Goal: Entertainment & Leisure: Consume media (video, audio)

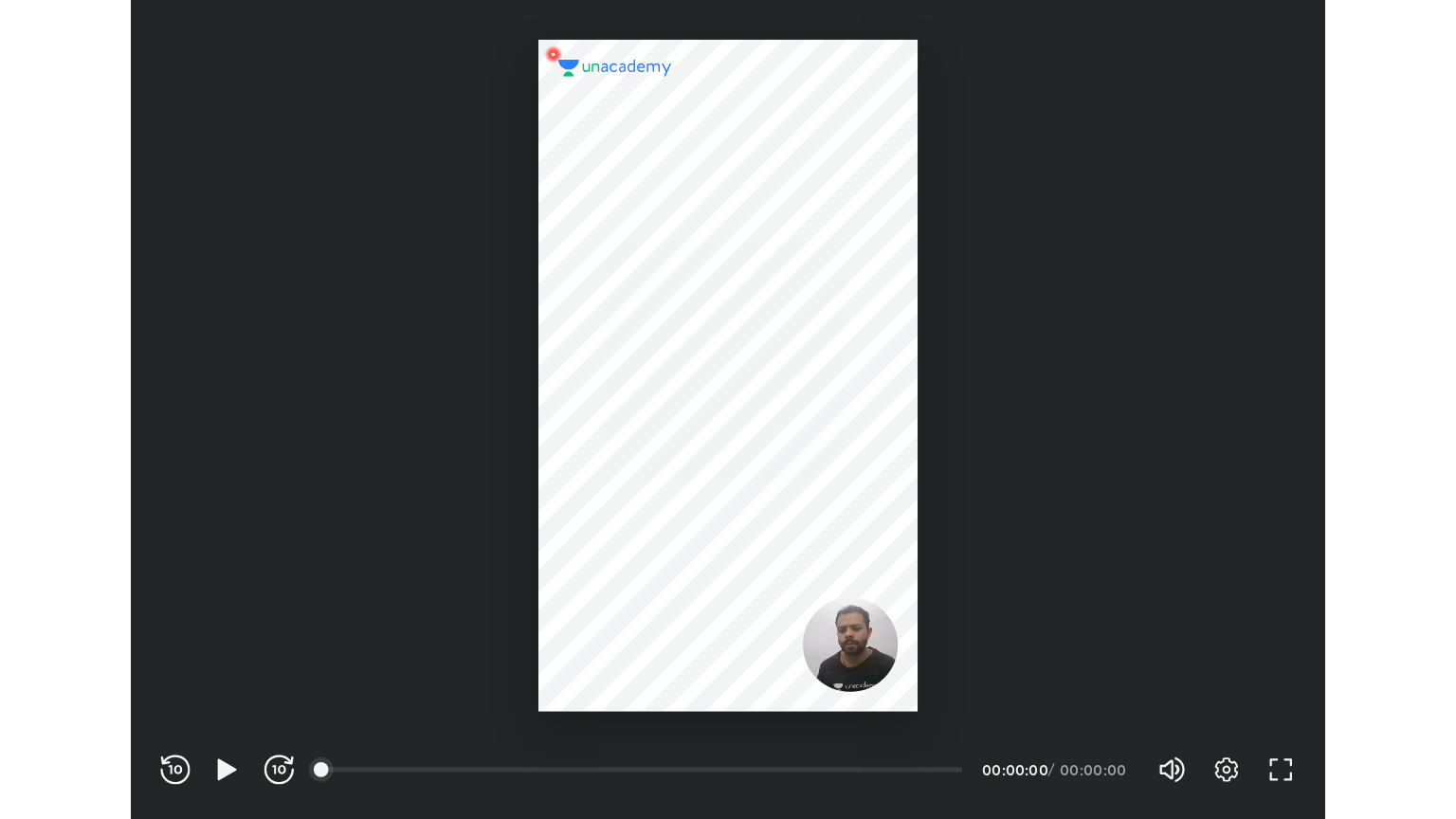
scroll to position [628, 917]
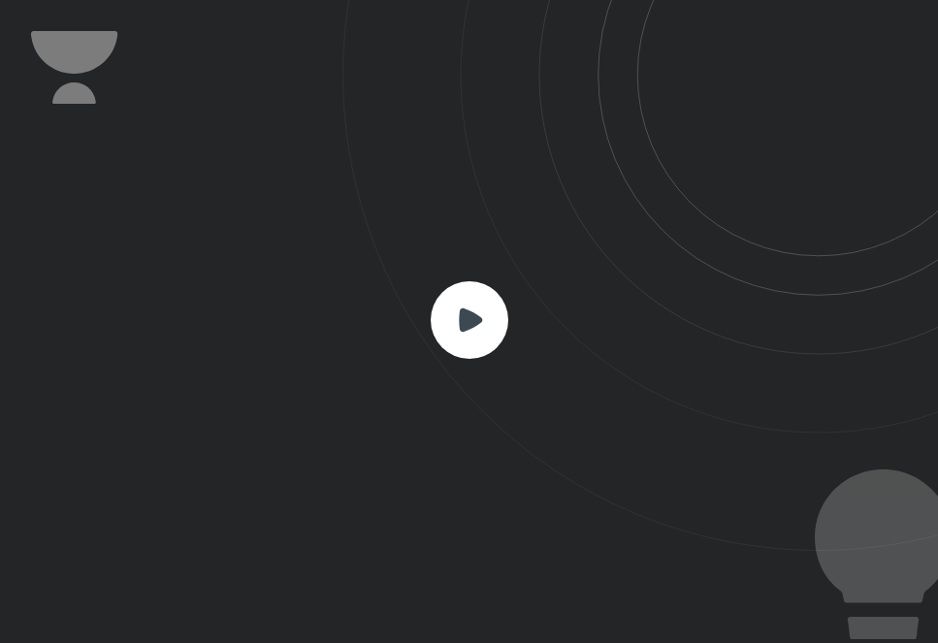
click at [467, 328] on icon at bounding box center [470, 318] width 23 height 23
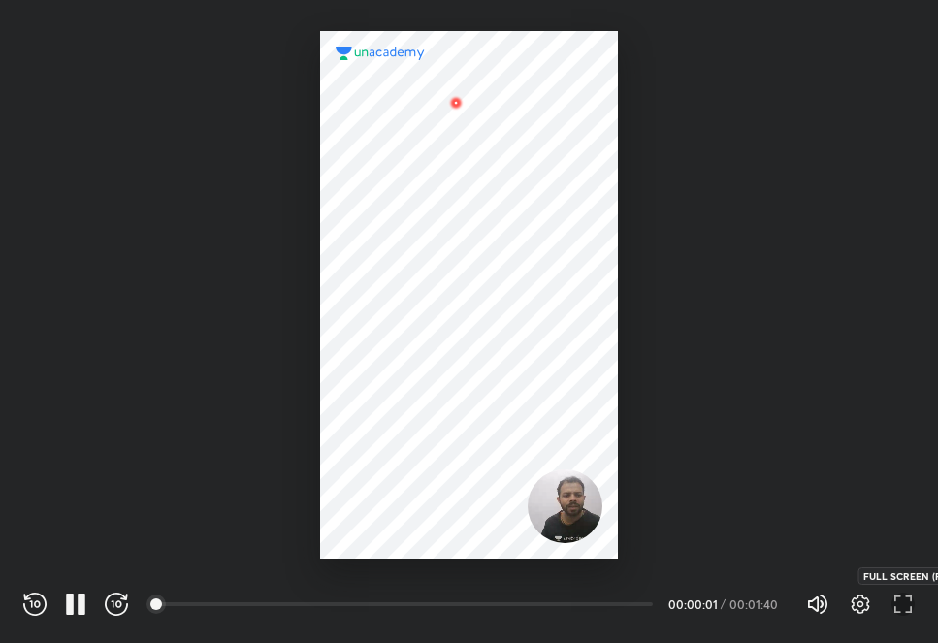
click at [910, 593] on icon "button" at bounding box center [902, 603] width 23 height 23
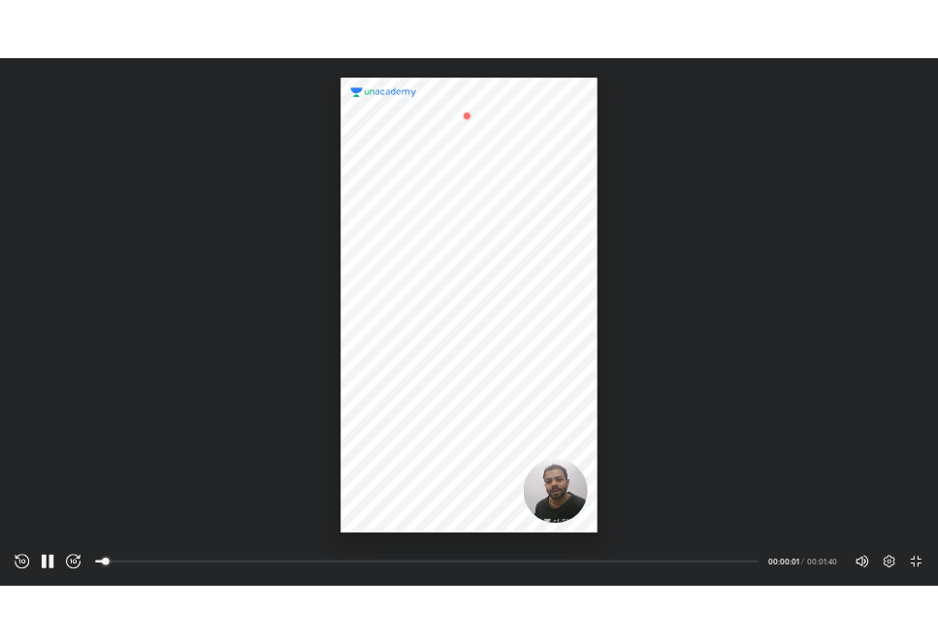
scroll to position [838, 1489]
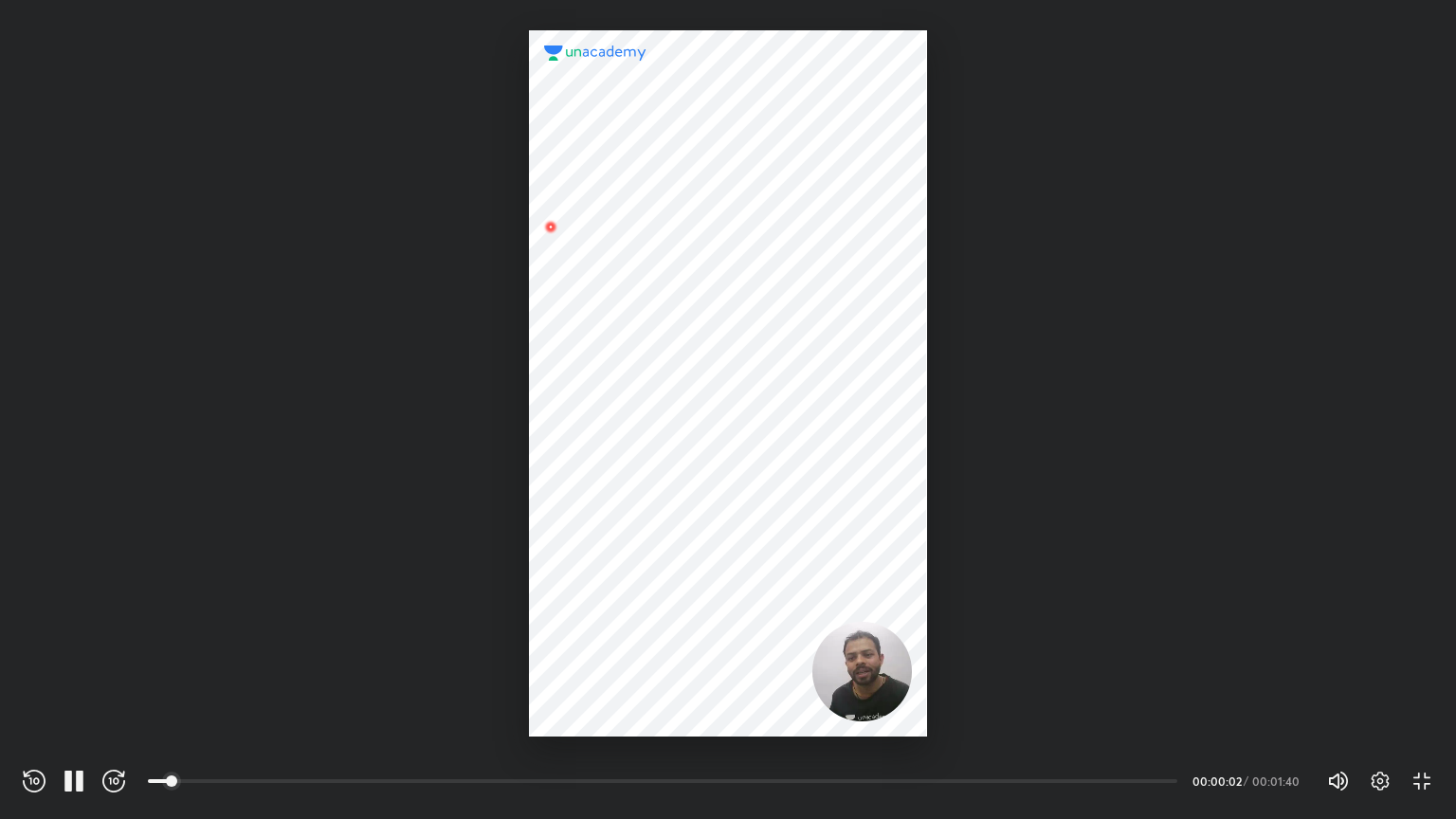
click at [916, 627] on div "REWIND (J) PAUSE (K) FORWARD (L) 00:00 00:00:02 / 00:01:40 Volume (M) 100% Sett…" at bounding box center [728, 777] width 1456 height 82
click at [916, 627] on icon "button" at bounding box center [1380, 780] width 22 height 22
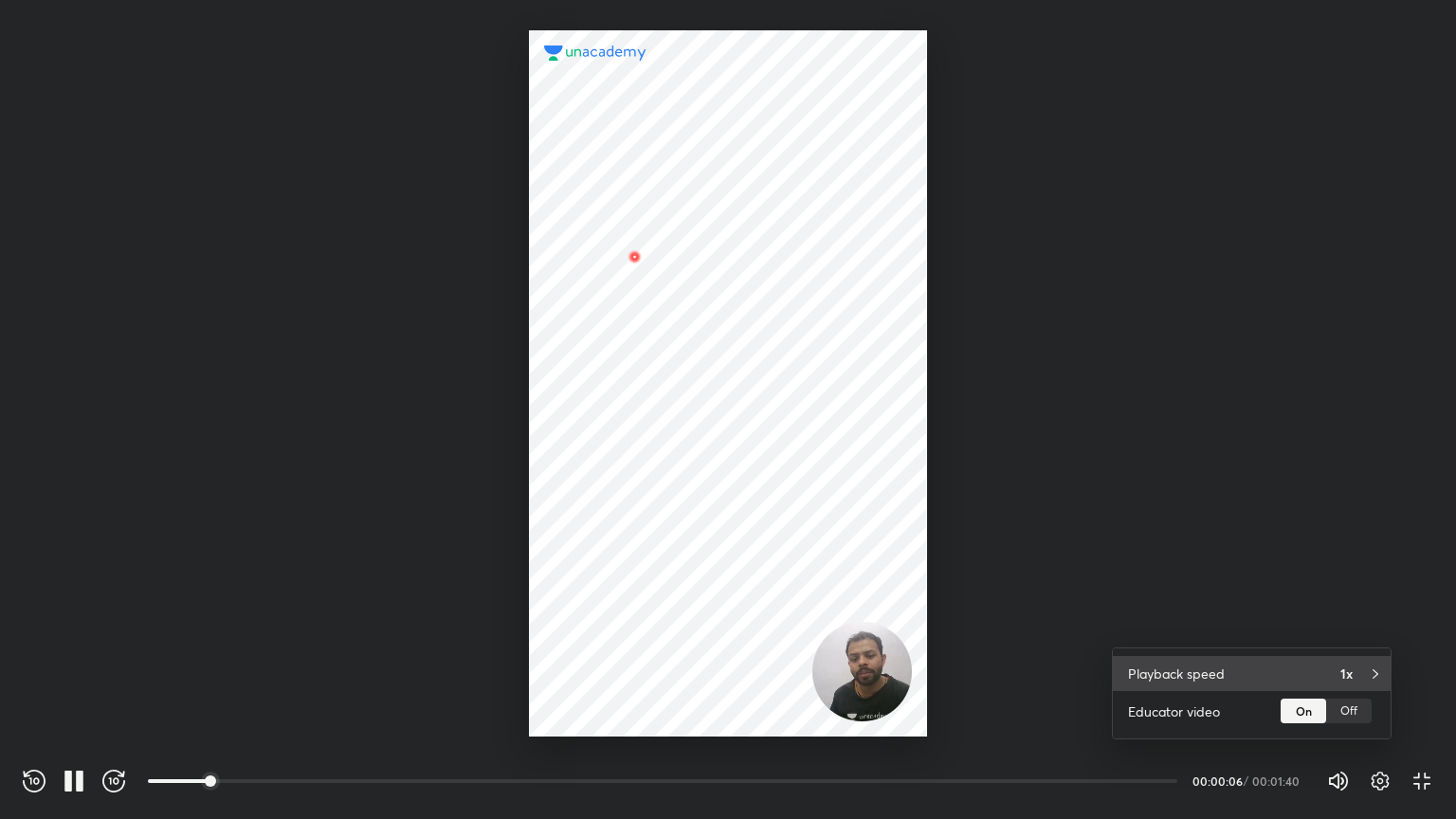
click at [916, 627] on h4 "1x" at bounding box center [1346, 673] width 13 height 20
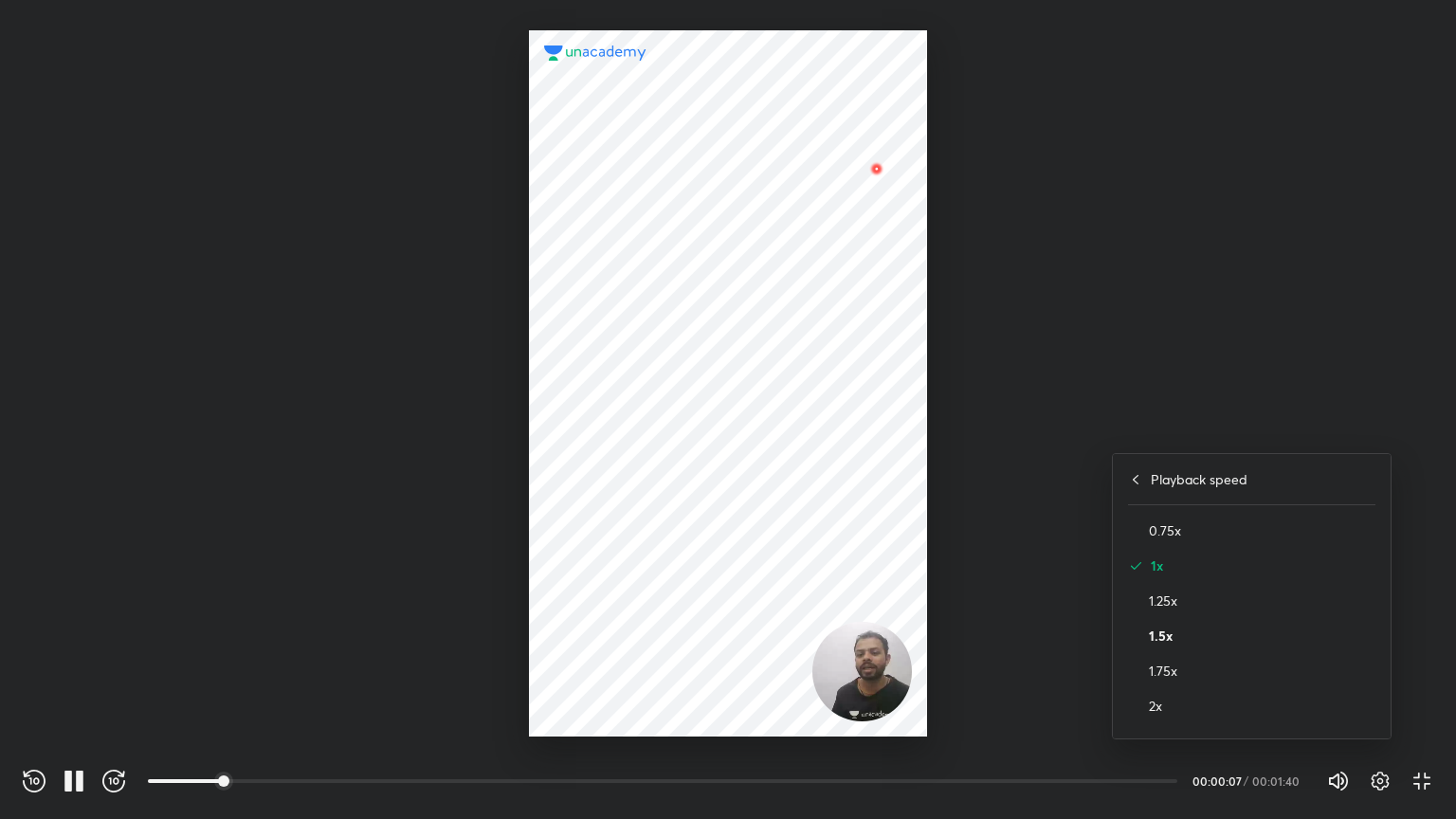
click at [916, 627] on h4 "1.5x" at bounding box center [1262, 635] width 227 height 20
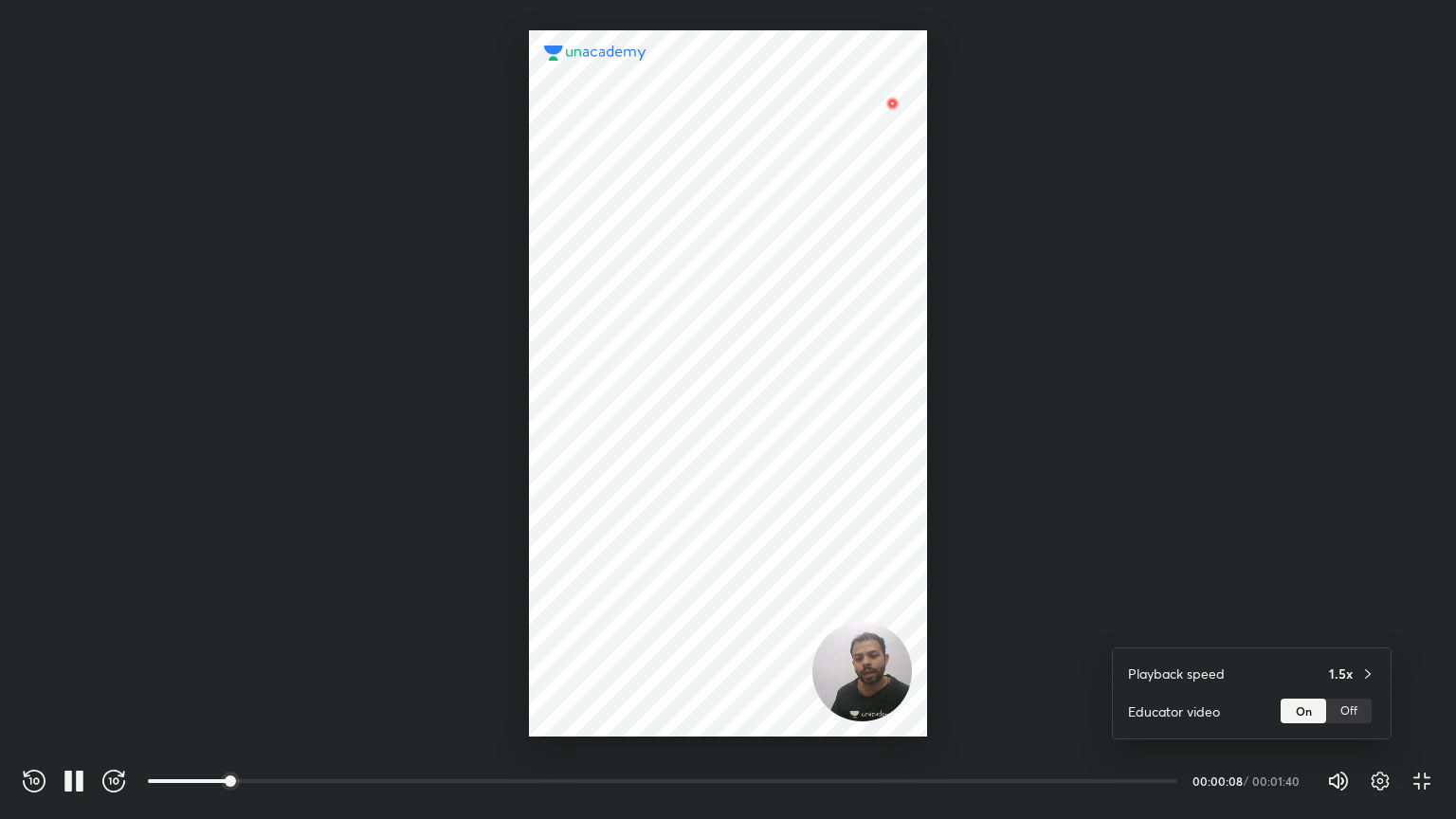
click at [916, 264] on div at bounding box center [728, 410] width 1456 height 819
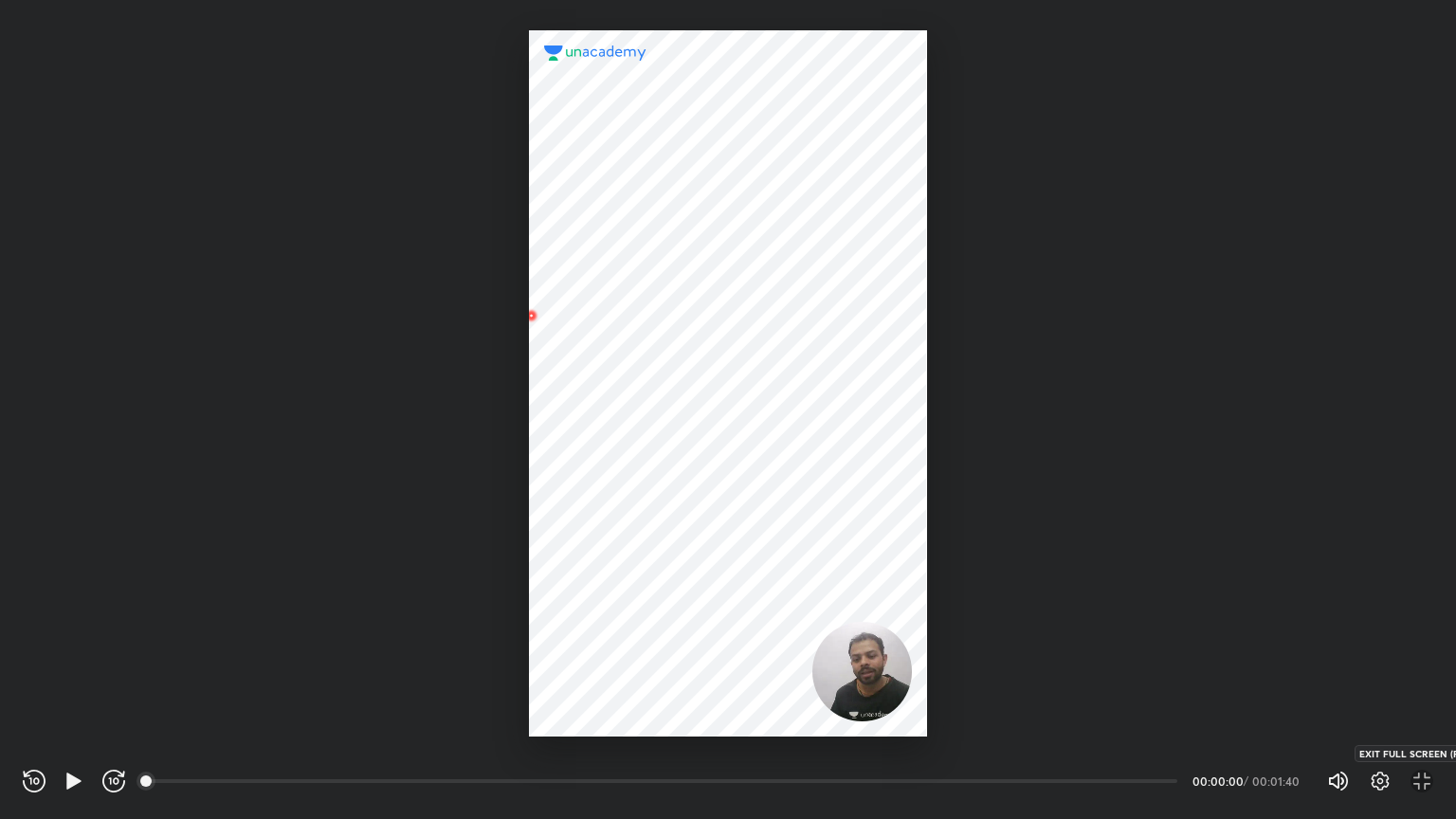
click at [916, 627] on icon "button" at bounding box center [1422, 780] width 22 height 22
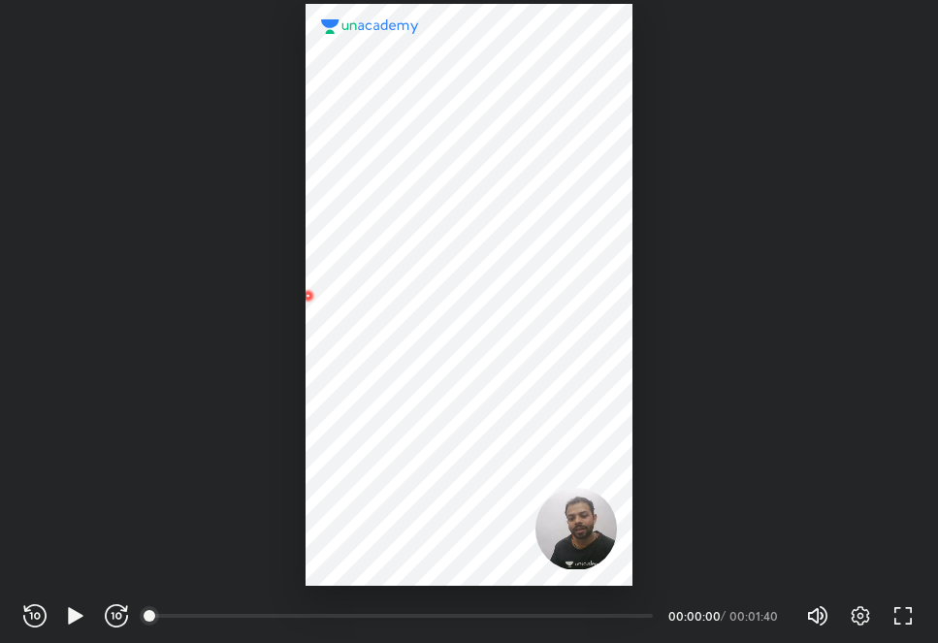
scroll to position [643, 938]
